Goal: Task Accomplishment & Management: Manage account settings

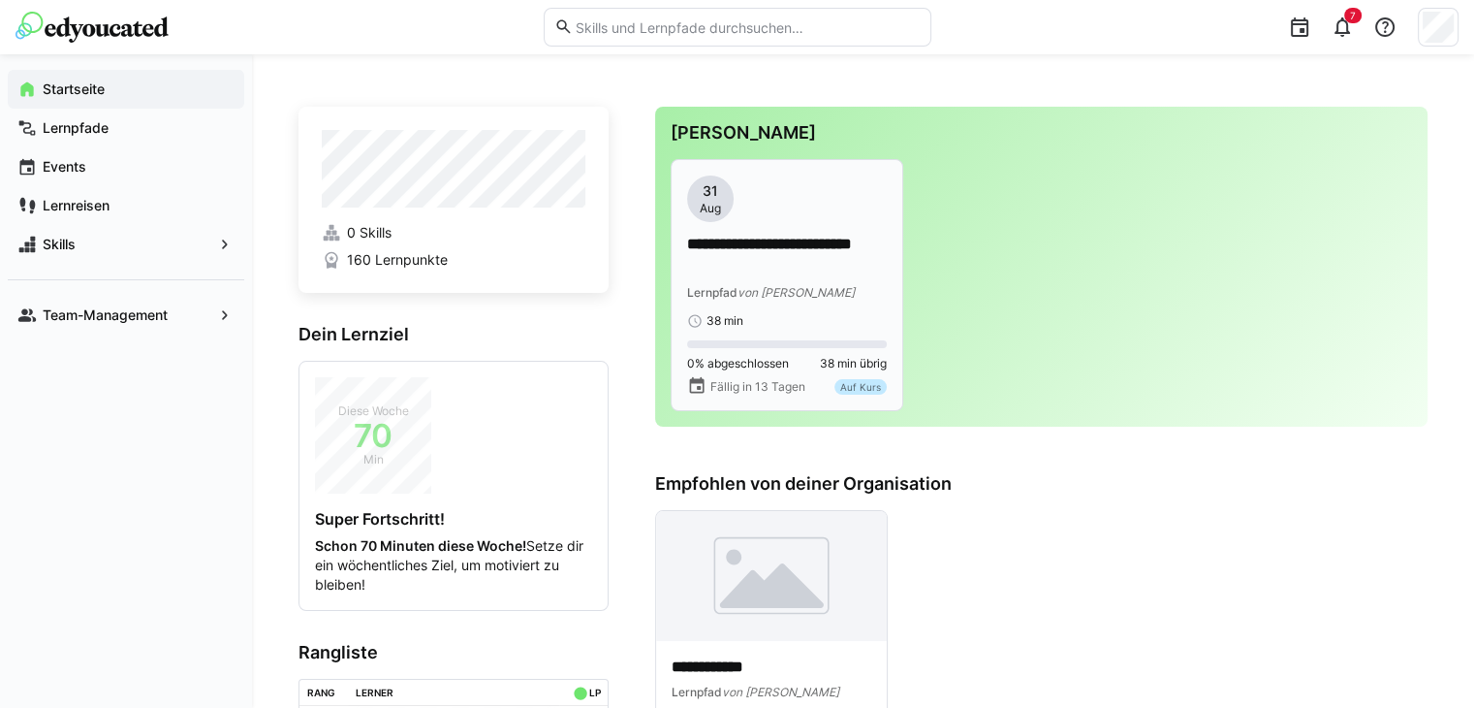
click at [743, 264] on p "**********" at bounding box center [787, 256] width 200 height 45
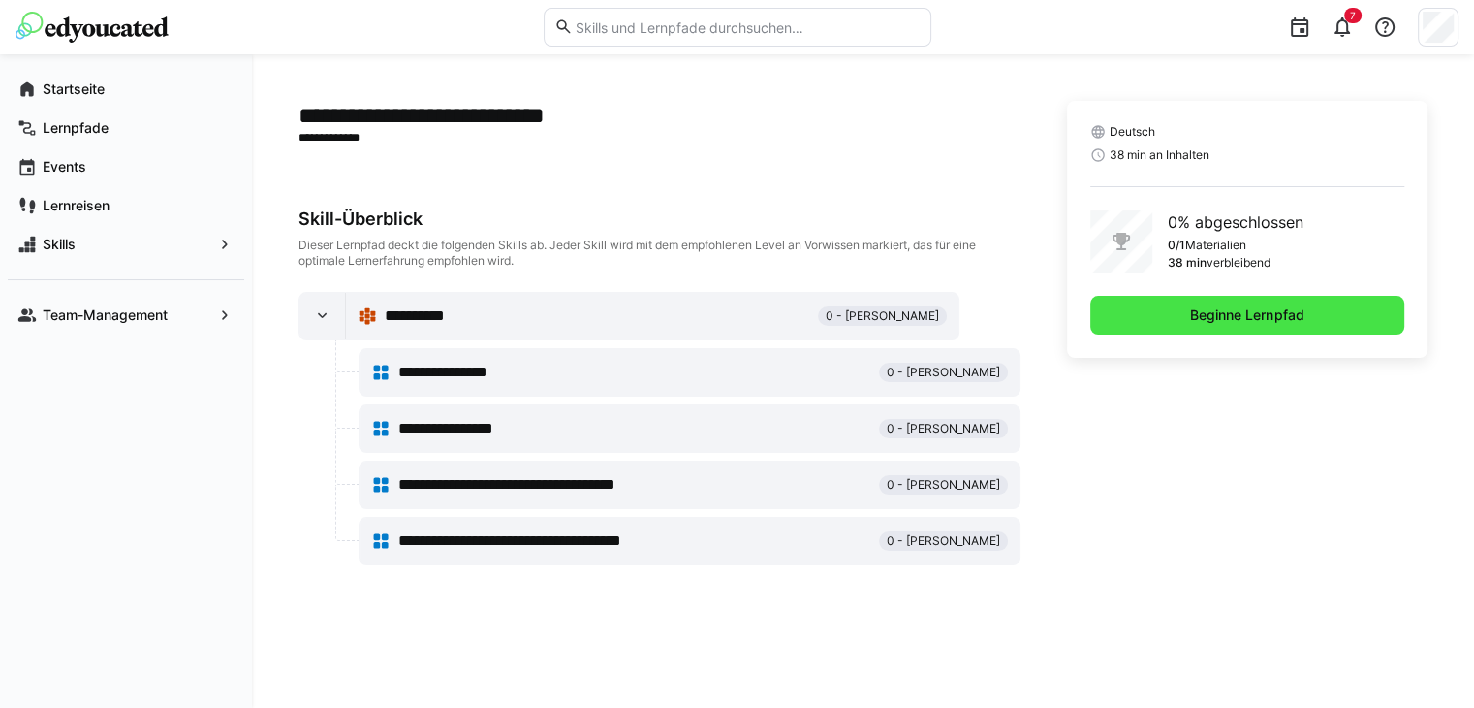
click at [1226, 320] on span "Beginne Lernpfad" at bounding box center [1246, 314] width 119 height 19
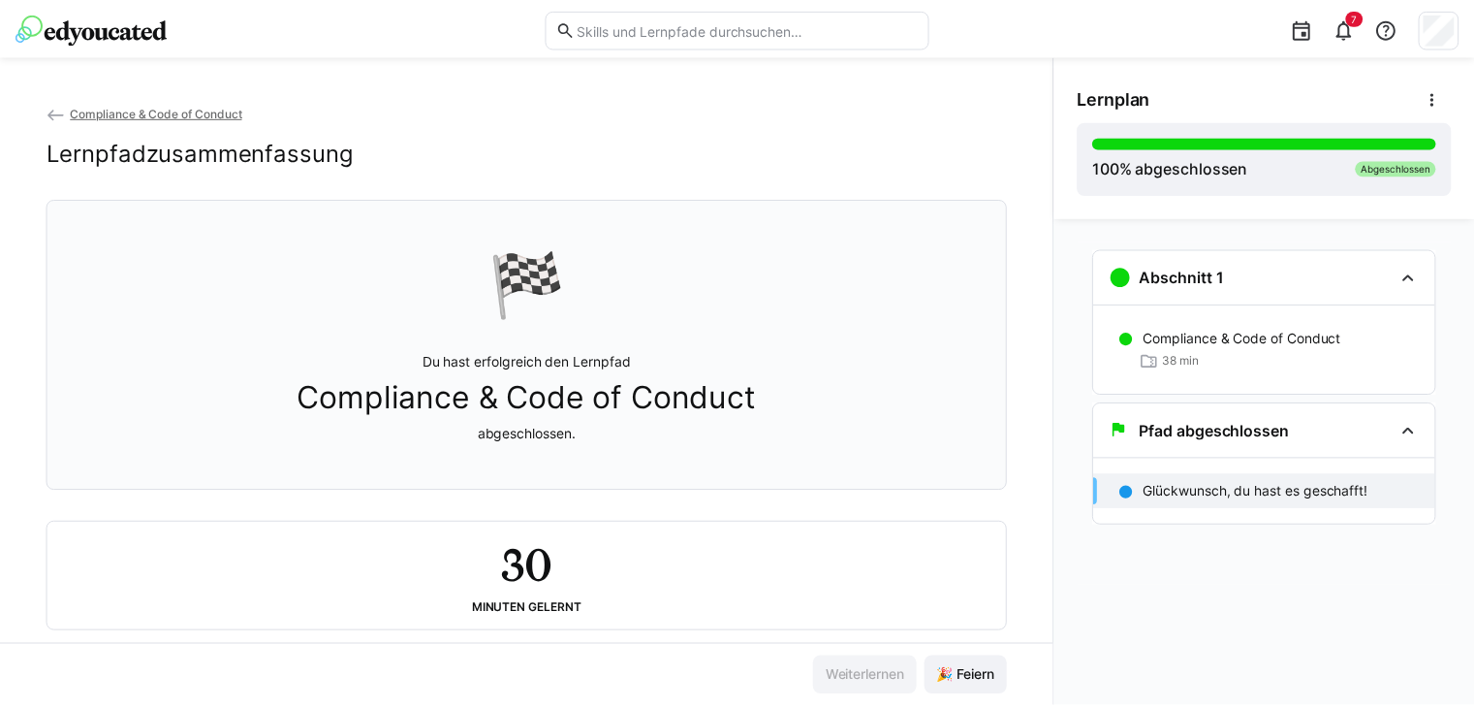
scroll to position [39, 0]
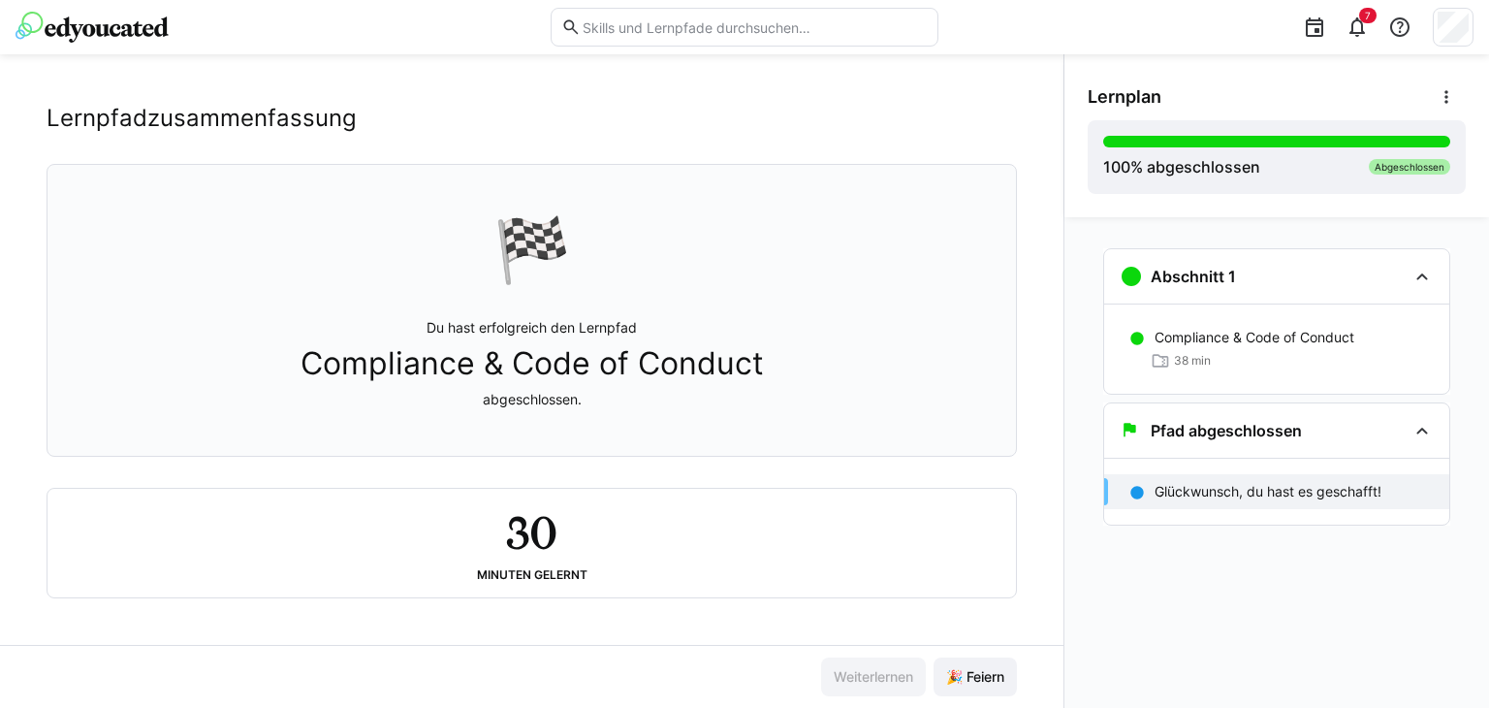
click at [539, 517] on h2 "30" at bounding box center [531, 532] width 50 height 56
click at [533, 362] on span "Compliance & Code of Conduct" at bounding box center [531, 363] width 463 height 37
click at [80, 31] on img at bounding box center [92, 27] width 153 height 31
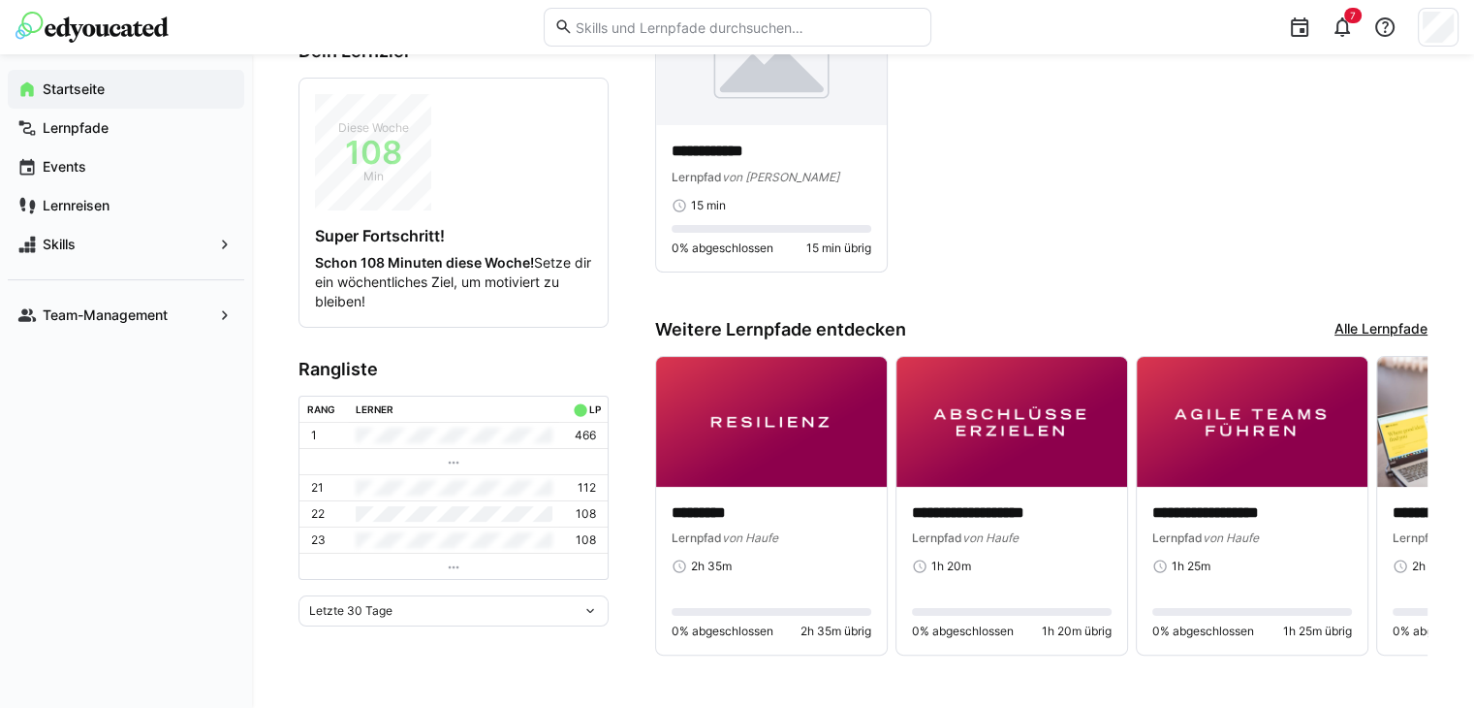
scroll to position [291, 0]
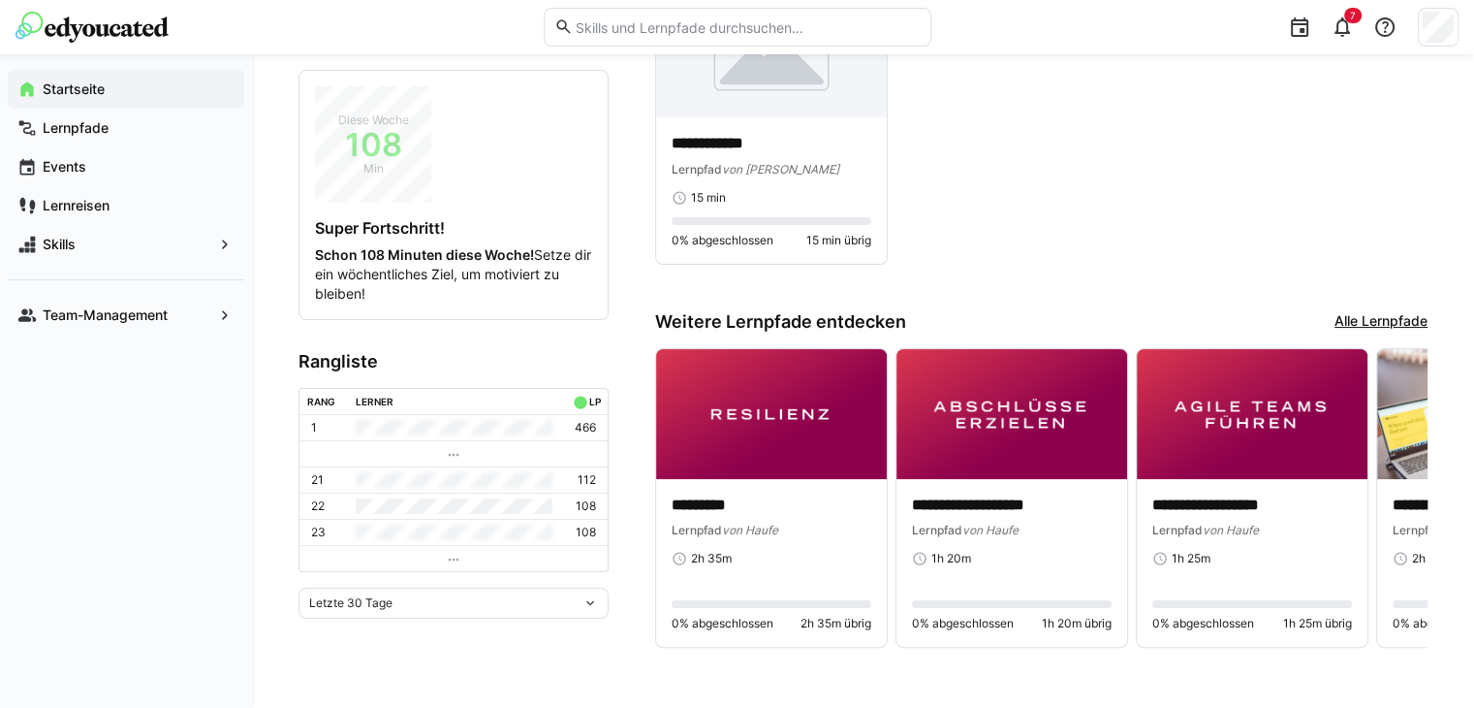
click at [1155, 202] on div "**********" at bounding box center [1041, 125] width 772 height 278
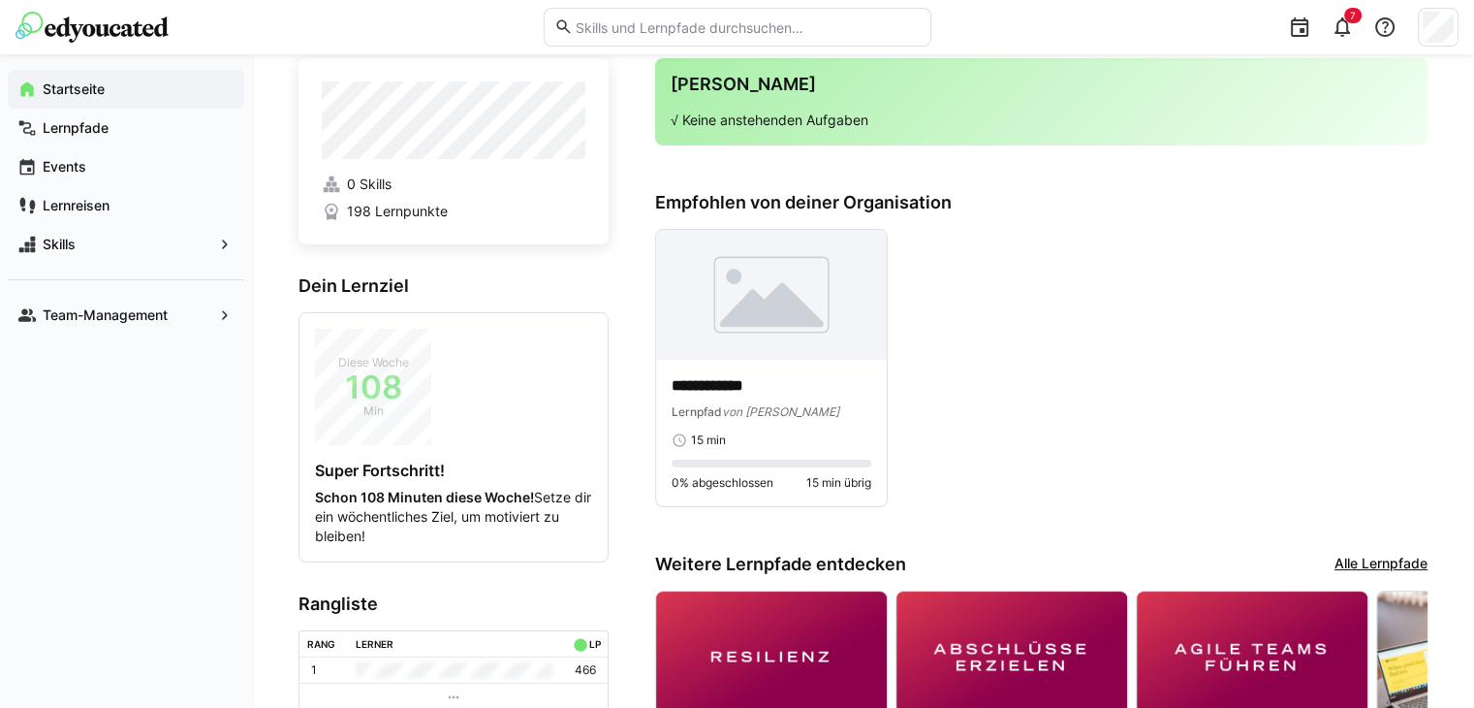
scroll to position [0, 0]
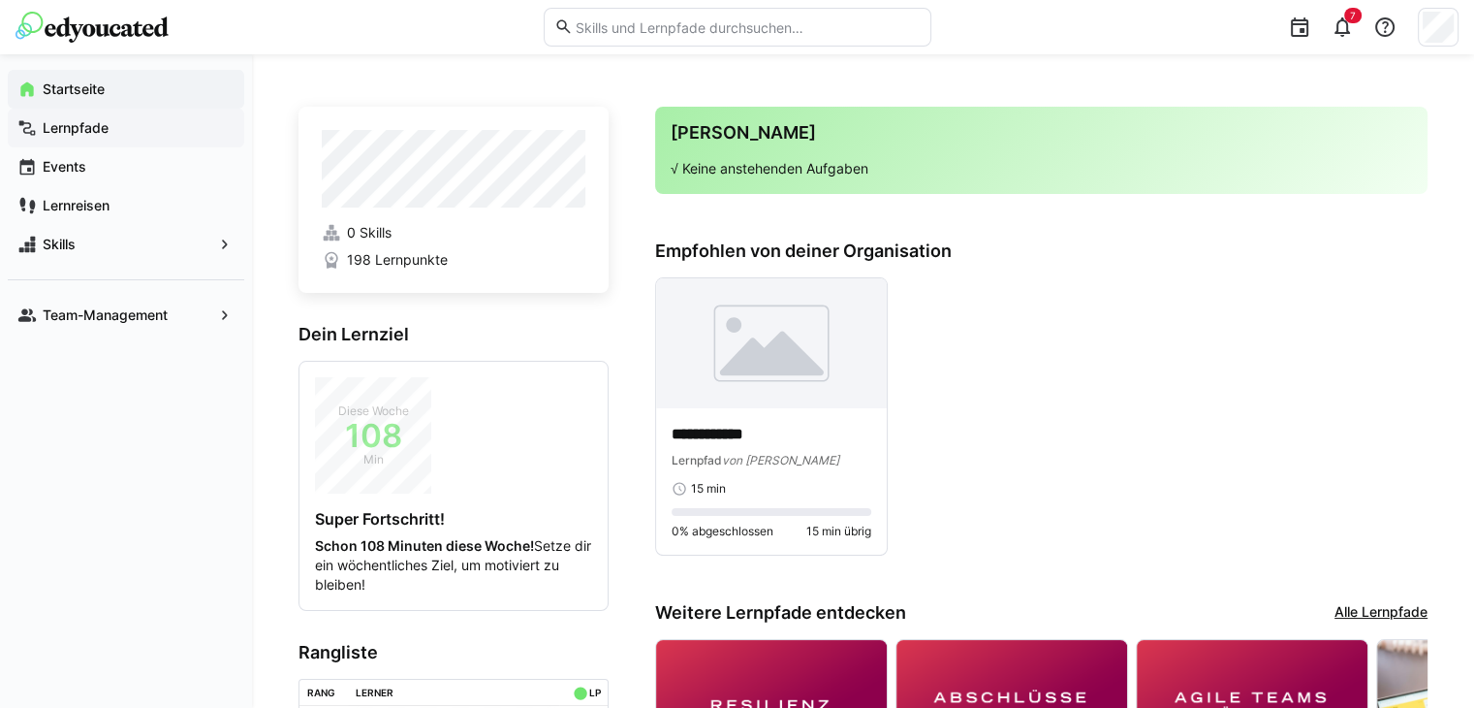
click at [0, 0] on app-navigation-label "Lernpfade" at bounding box center [0, 0] width 0 height 0
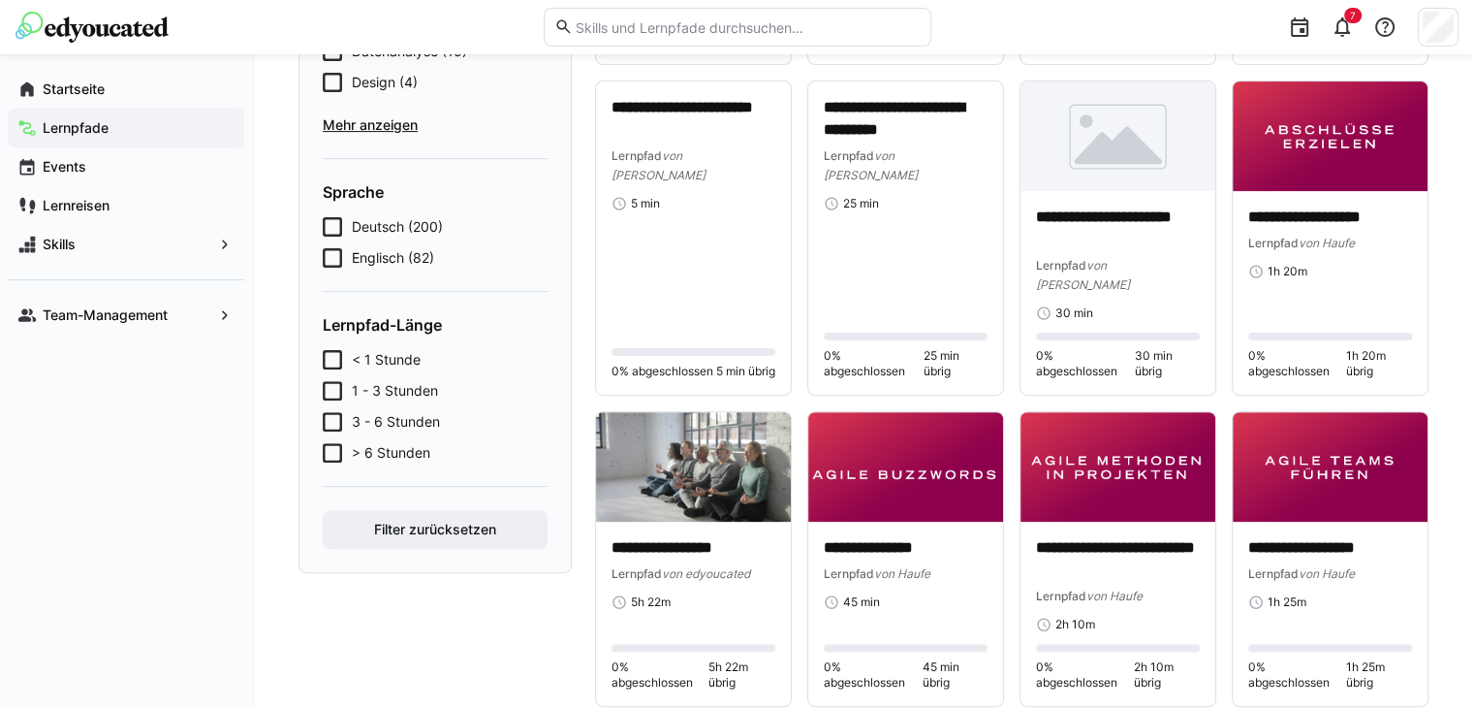
scroll to position [678, 0]
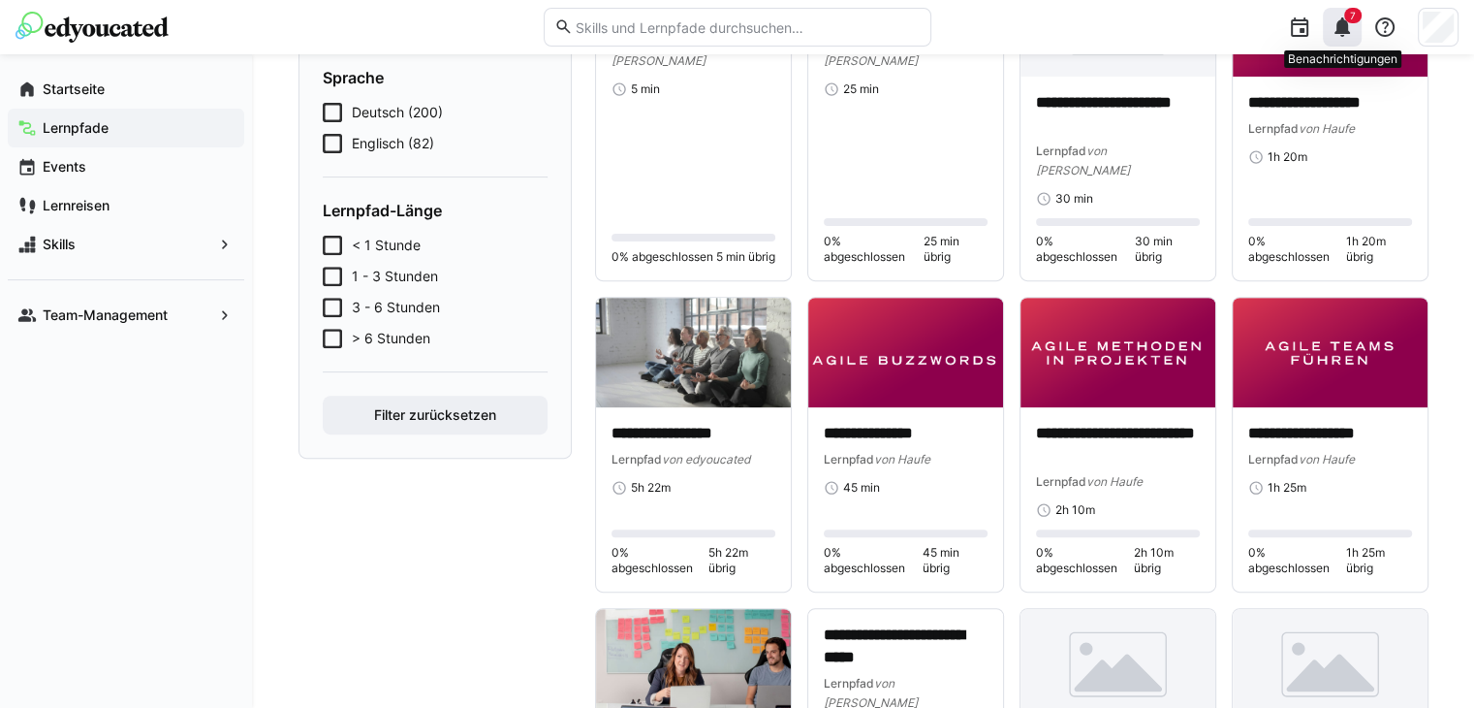
click at [1342, 24] on eds-icon at bounding box center [1342, 27] width 23 height 23
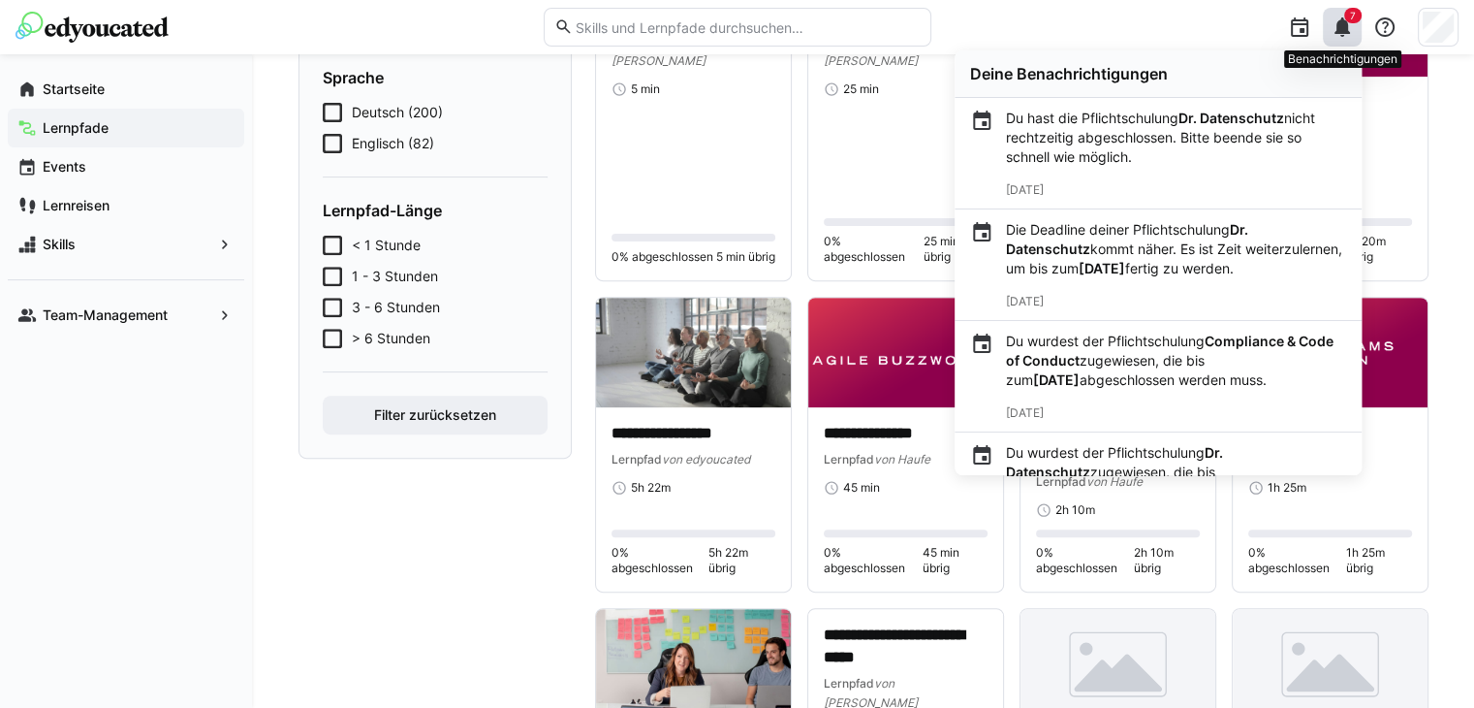
click at [1346, 13] on span "7" at bounding box center [1352, 16] width 17 height 16
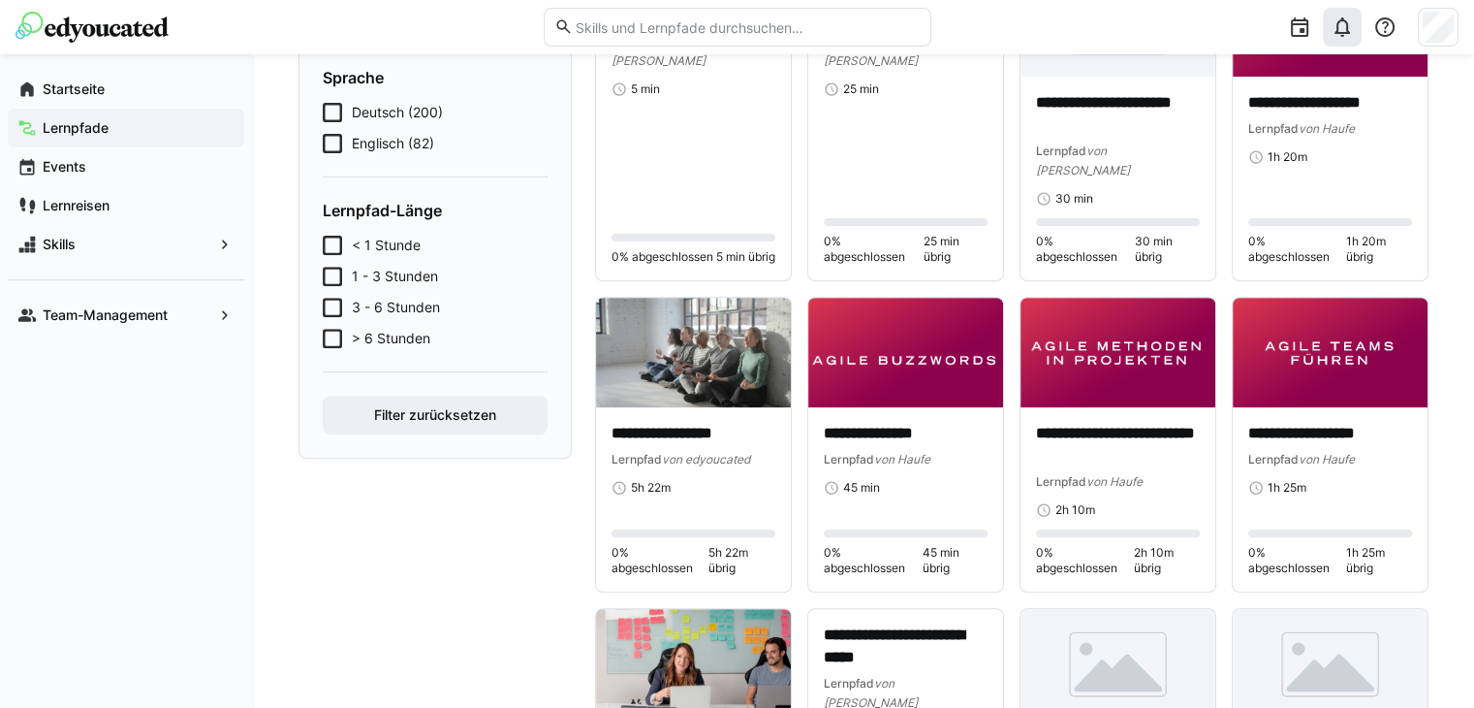
click at [80, 31] on img at bounding box center [92, 27] width 153 height 31
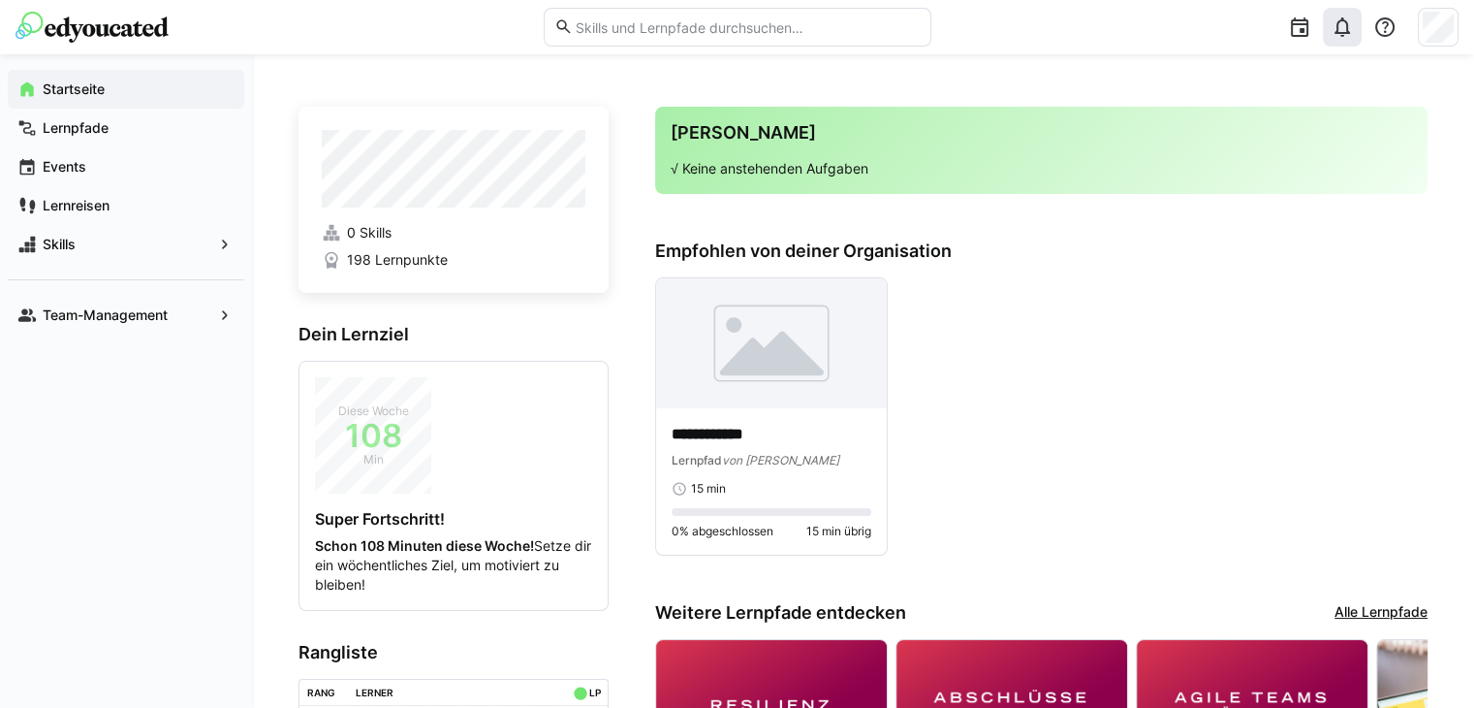
scroll to position [302, 0]
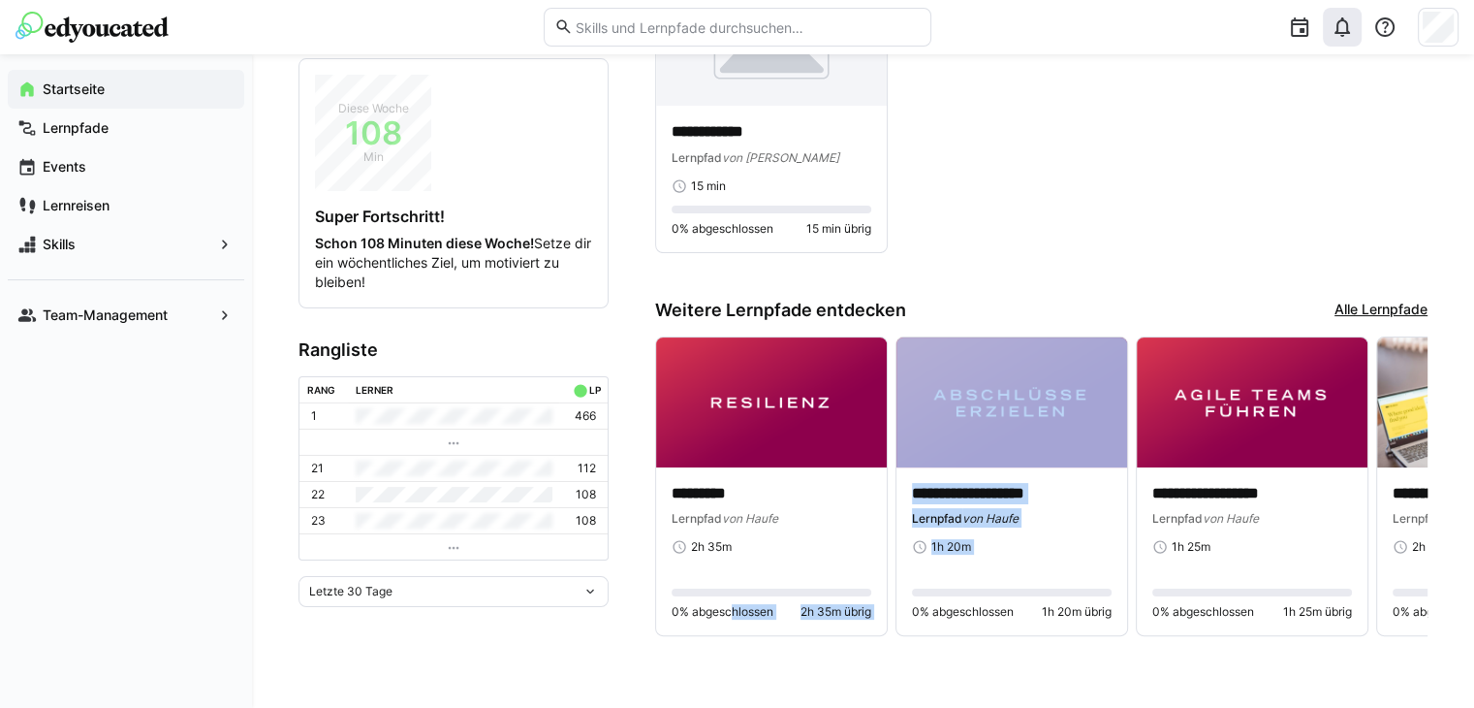
drag, startPoint x: 722, startPoint y: 661, endPoint x: 900, endPoint y: 663, distance: 178.3
click at [900, 663] on div "**********" at bounding box center [863, 230] width 1222 height 956
click at [794, 671] on div "**********" at bounding box center [863, 230] width 1222 height 956
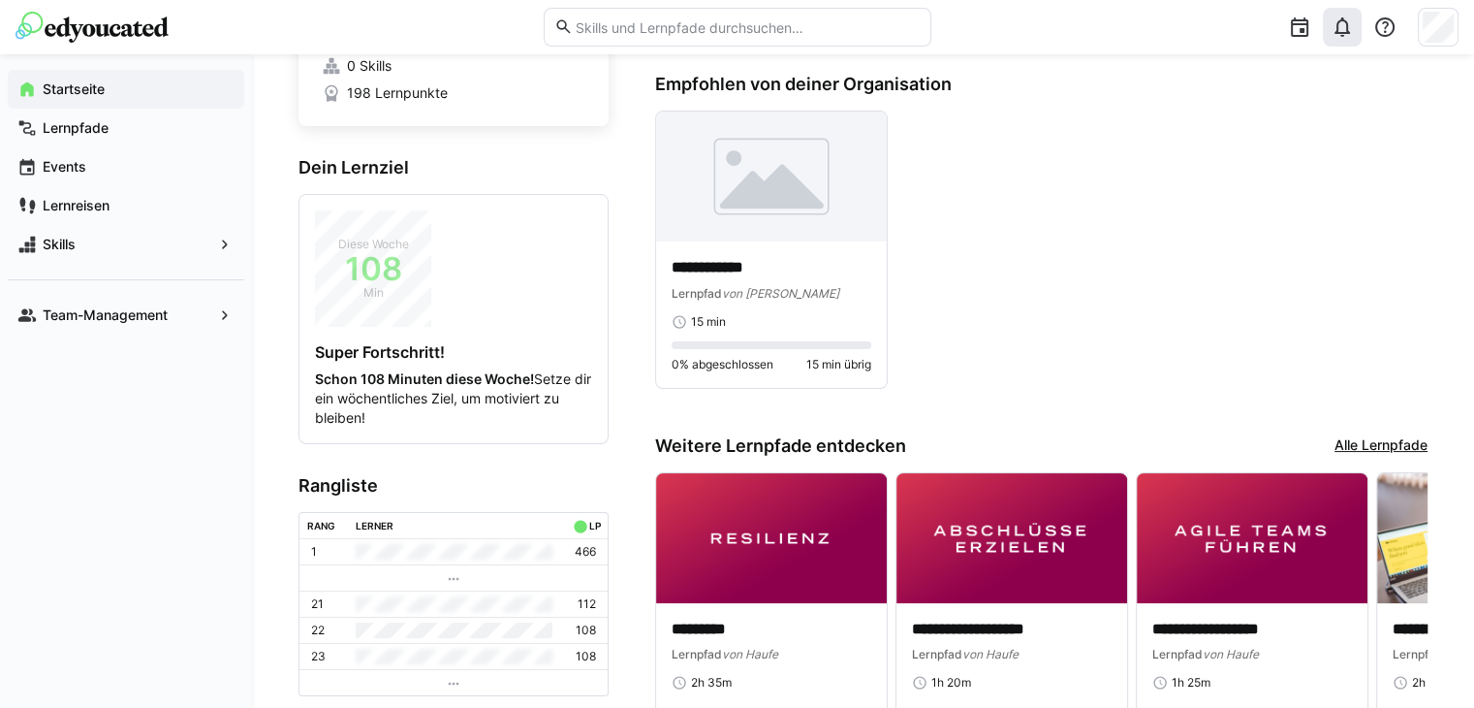
scroll to position [0, 0]
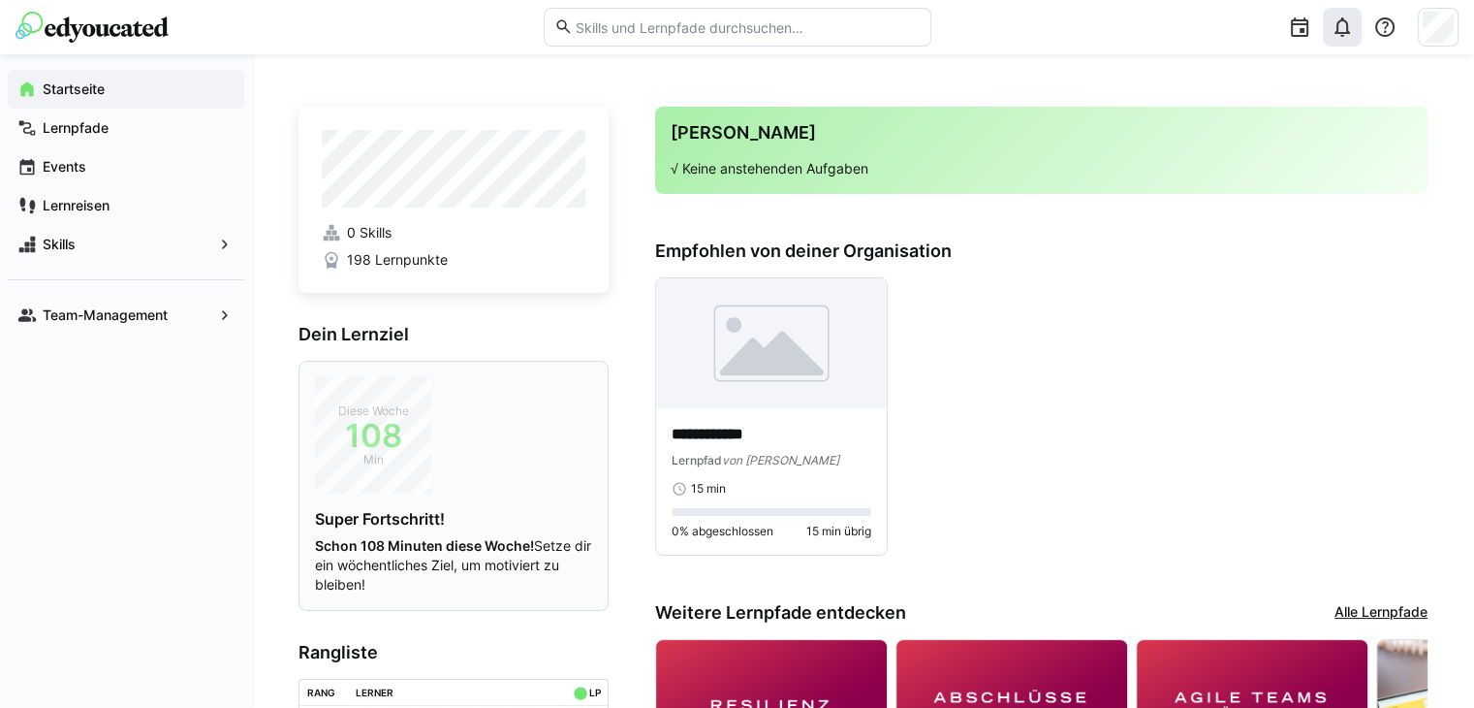
click at [367, 412] on span "Diese Woche" at bounding box center [373, 410] width 116 height 19
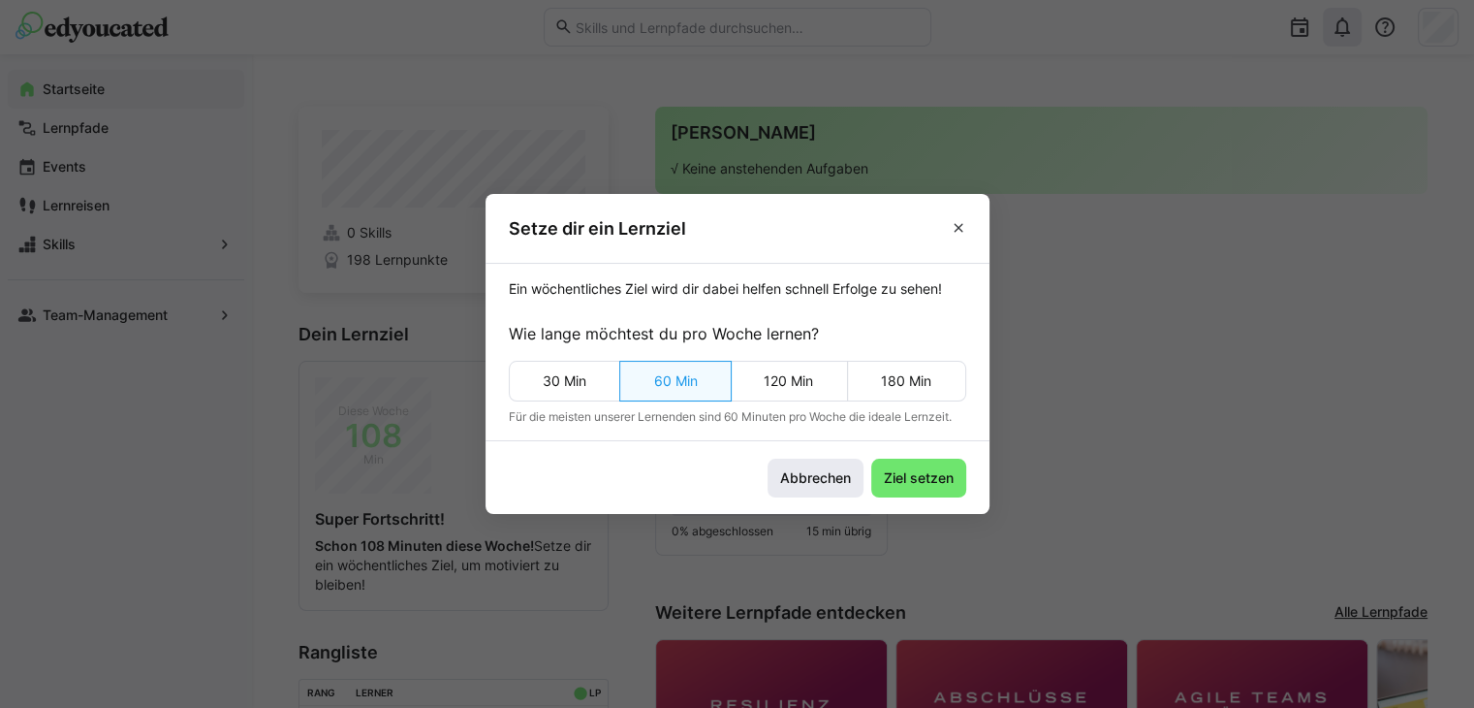
click at [818, 463] on span "Abbrechen" at bounding box center [816, 477] width 96 height 39
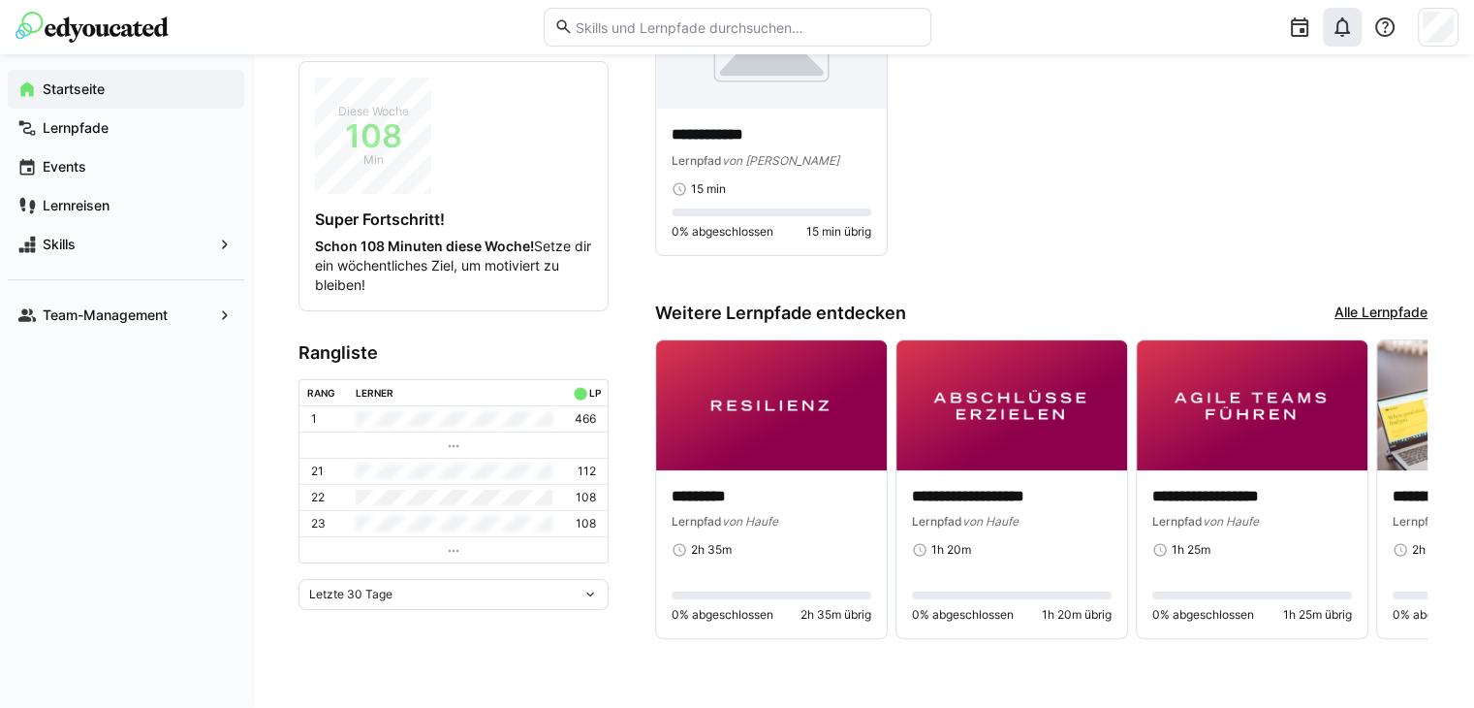
scroll to position [302, 0]
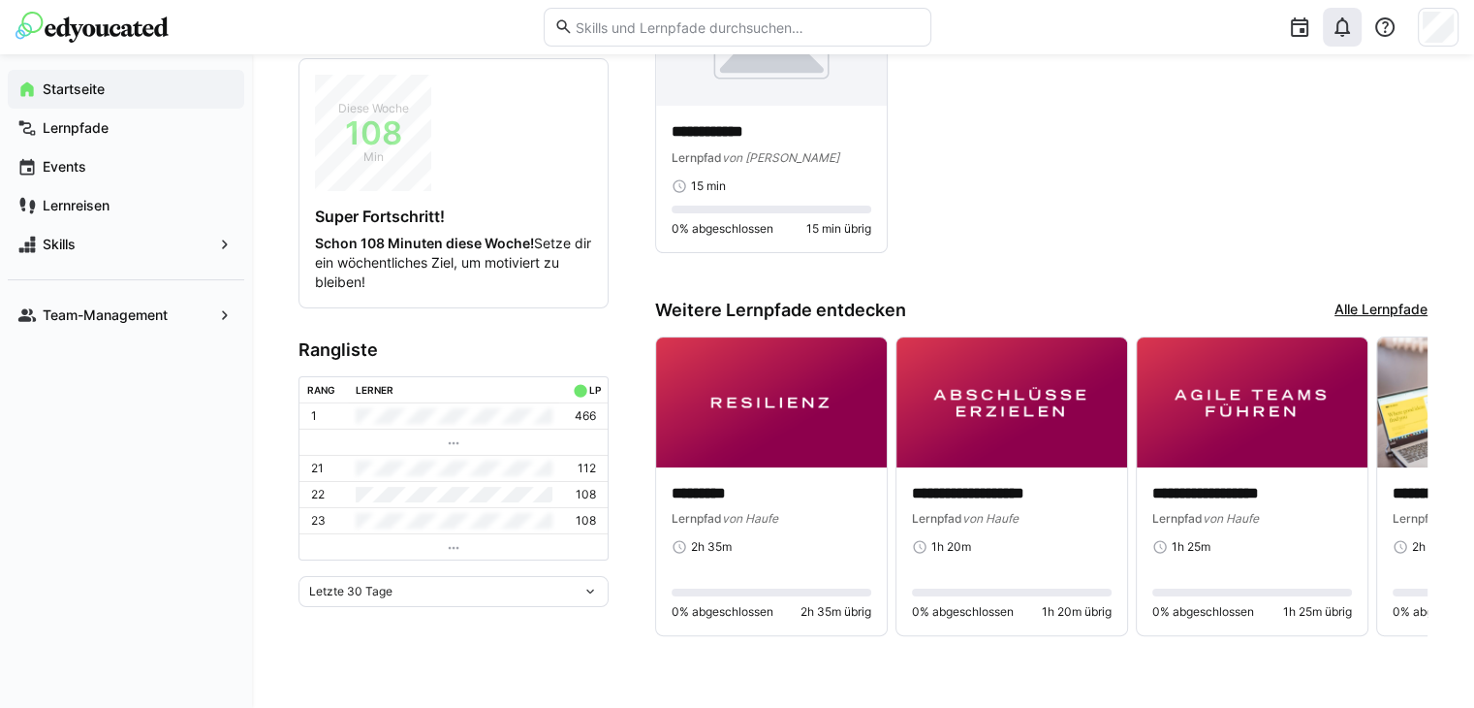
click at [522, 584] on div "Letzte 30 Tage" at bounding box center [445, 591] width 273 height 14
click at [523, 584] on div "Letzte 30 Tage" at bounding box center [445, 591] width 273 height 14
